Goal: Communication & Community: Answer question/provide support

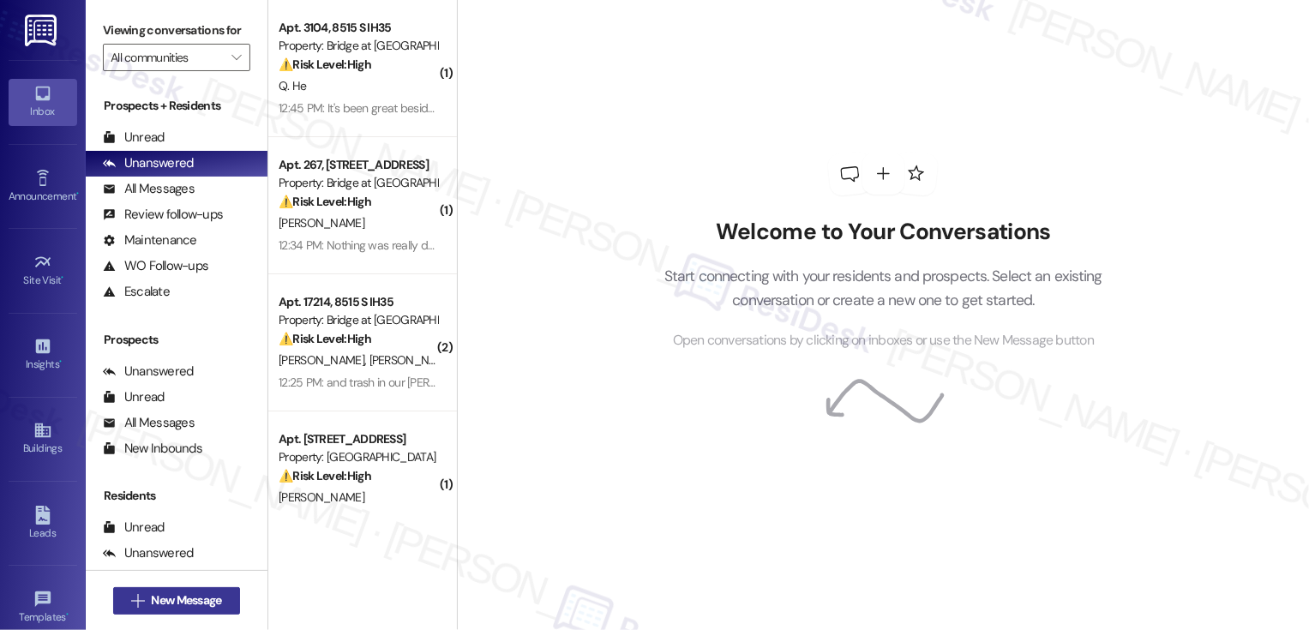
click at [184, 591] on button " New Message" at bounding box center [176, 600] width 127 height 27
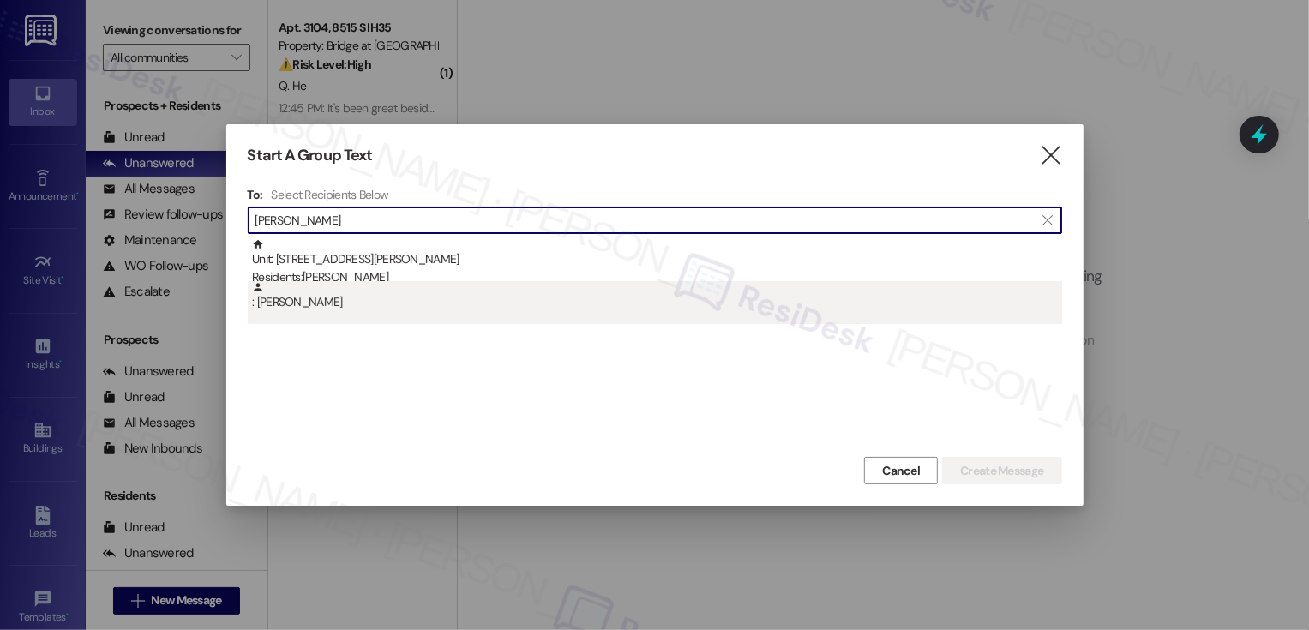
type input "[PERSON_NAME]"
click at [381, 282] on div ": [PERSON_NAME]" at bounding box center [657, 296] width 810 height 30
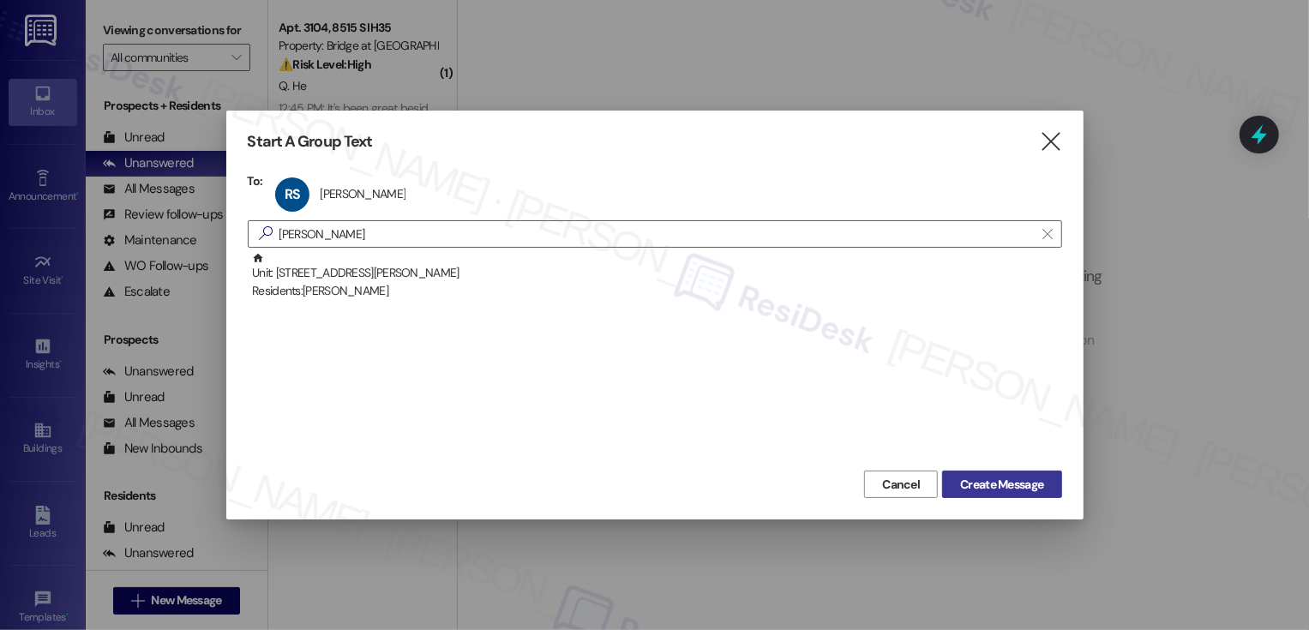
click at [994, 486] on span "Create Message" at bounding box center [1001, 485] width 83 height 18
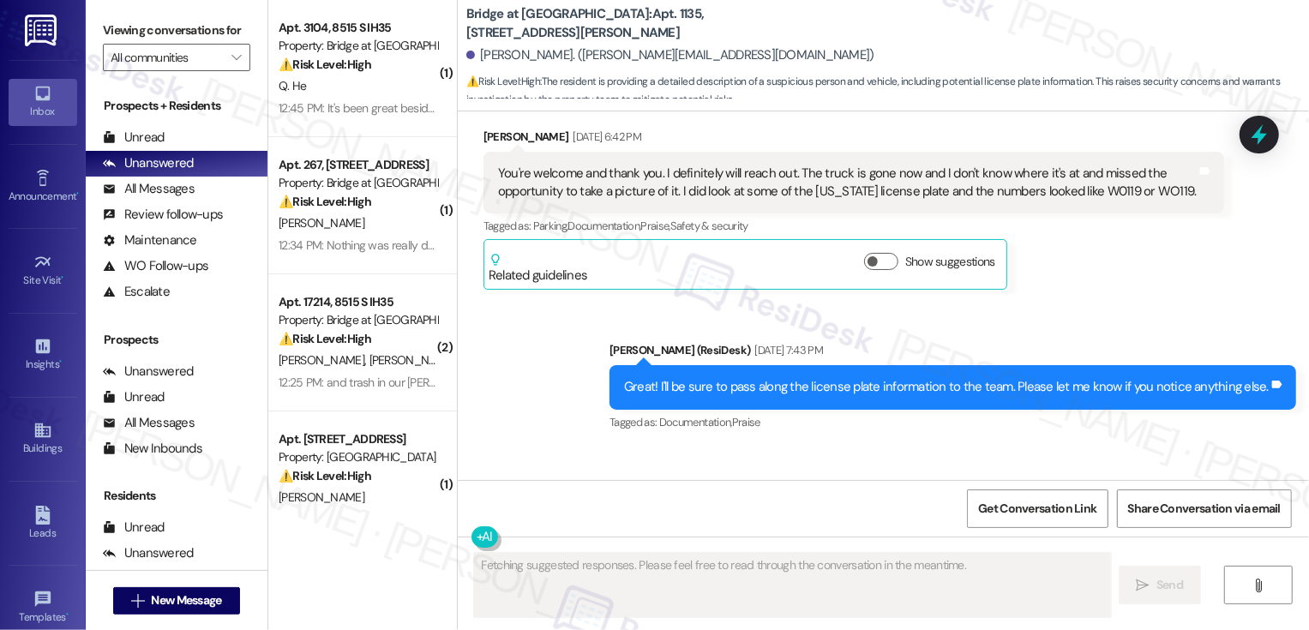
scroll to position [6005, 0]
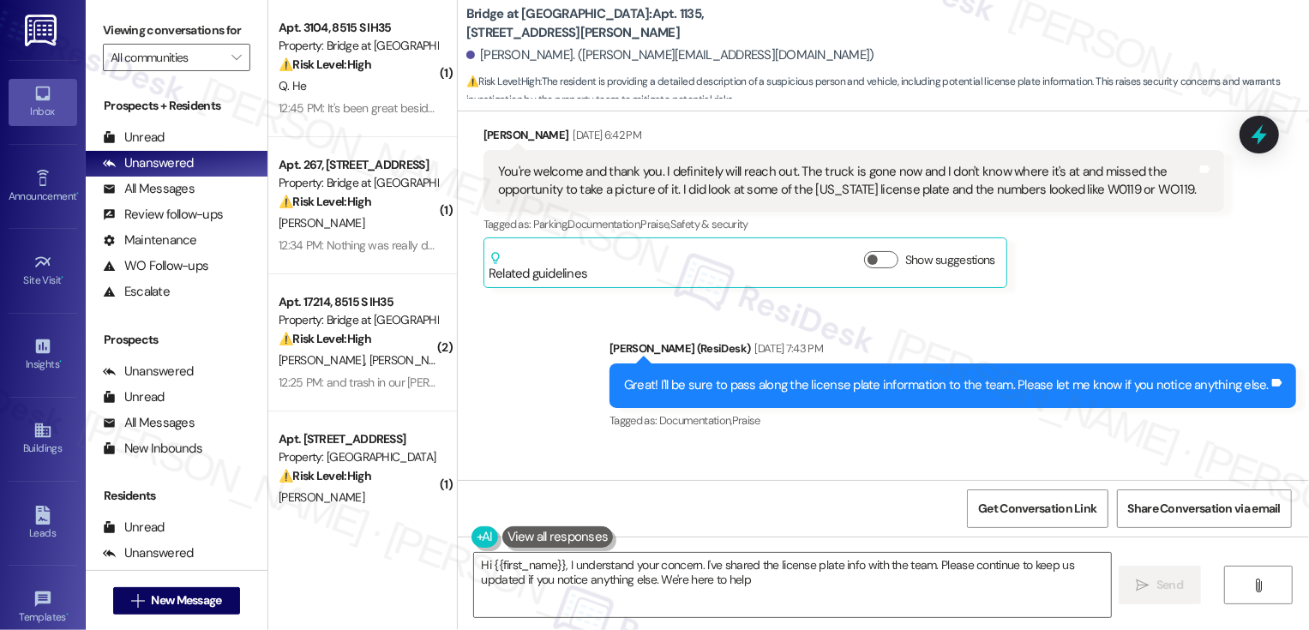
type textarea "Hi {{first_name}}, I understand your concern. I've shared the license plate inf…"
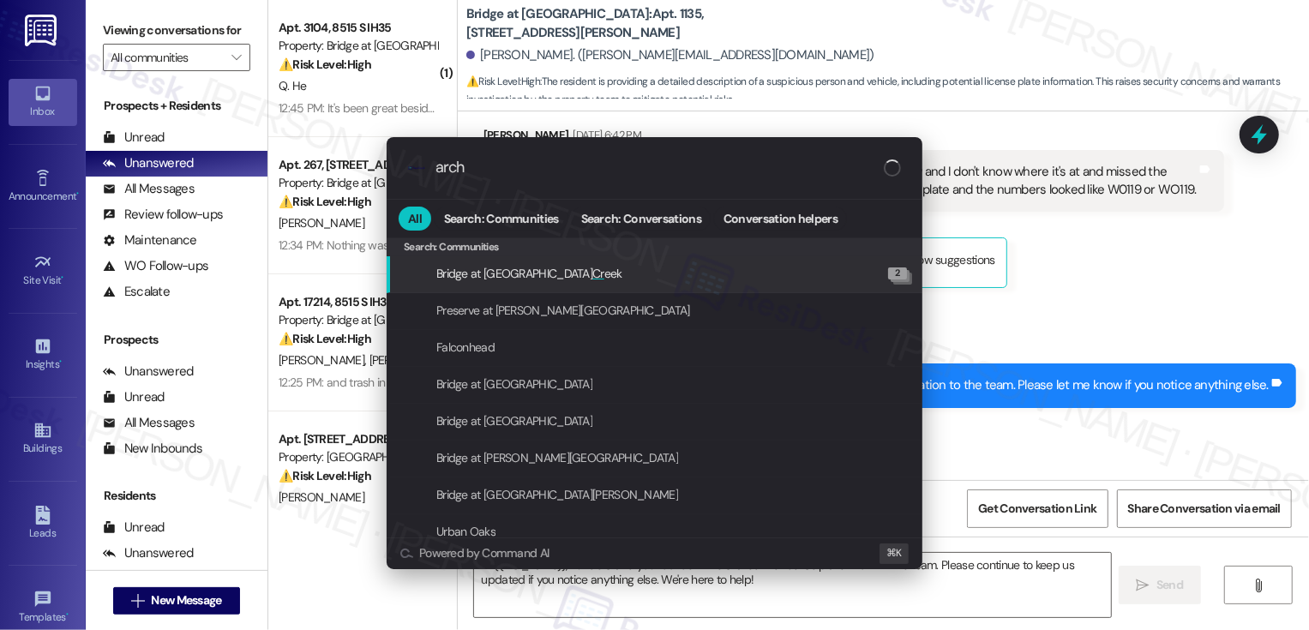
type input "archi"
